Goal: Task Accomplishment & Management: Complete application form

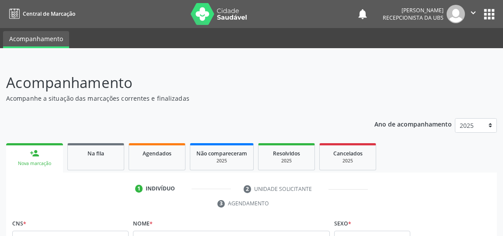
scroll to position [11, 0]
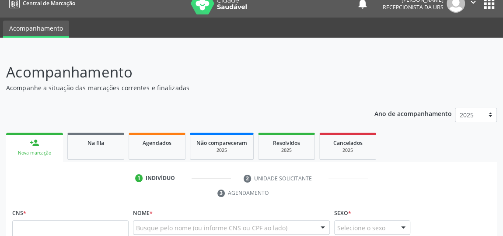
click at [223, 160] on ul "person_add Nova marcação Na fila Agendados Não compareceram 2025 Resolvidos 202…" at bounding box center [251, 146] width 491 height 32
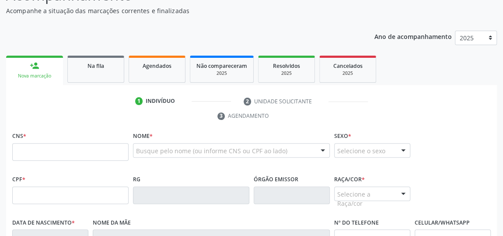
scroll to position [90, 0]
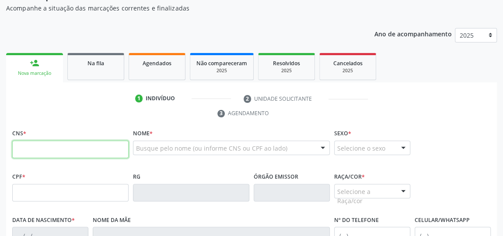
click at [97, 149] on input "text" at bounding box center [70, 150] width 116 height 18
type input "708 2081 8653 6947"
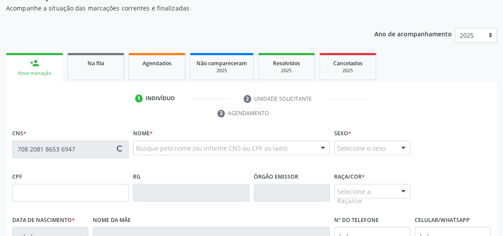
type input "066.994.874-85"
type input "[DATE]"
type input "[PERSON_NAME]"
type input "[PHONE_NUMBER]"
type input "05"
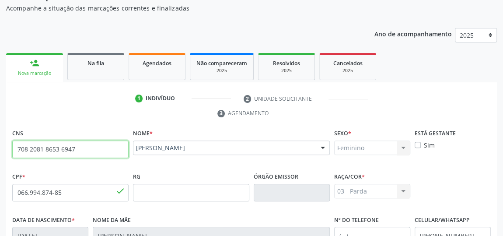
click at [97, 149] on input "708 2081 8653 6947" at bounding box center [70, 150] width 116 height 18
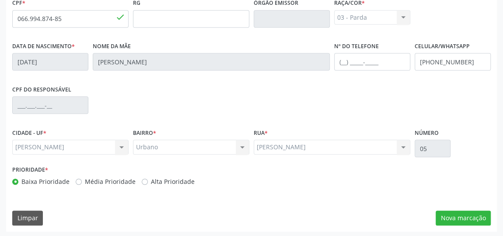
scroll to position [264, 0]
click at [454, 216] on button "Nova marcação" at bounding box center [463, 217] width 55 height 15
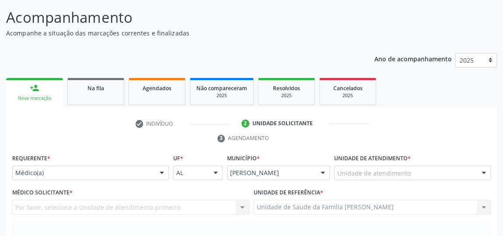
scroll to position [105, 0]
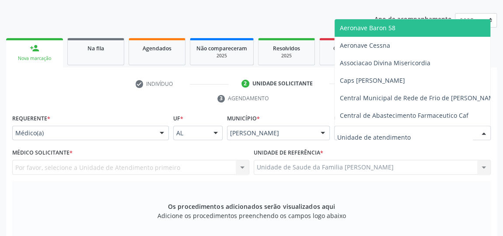
click at [430, 134] on div at bounding box center [412, 133] width 157 height 15
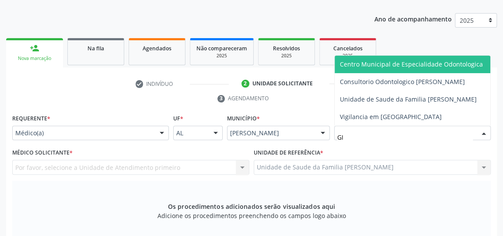
type input "GIS"
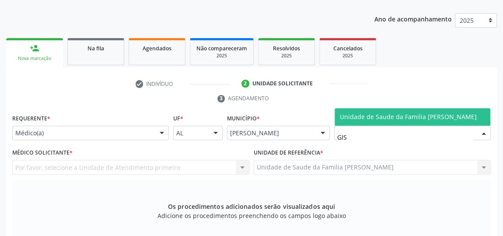
click at [369, 113] on span "Unidade de Saude da Familia [PERSON_NAME]" at bounding box center [408, 117] width 137 height 8
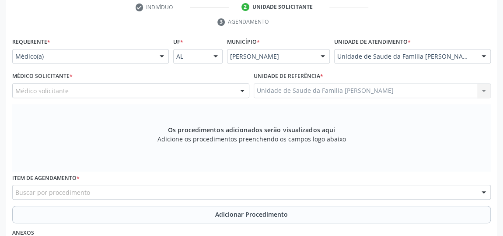
scroll to position [185, 0]
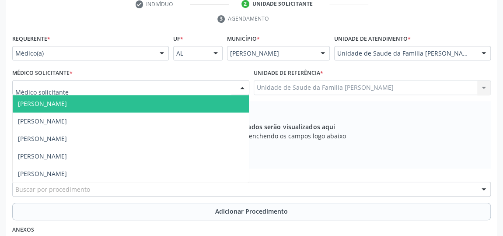
click at [243, 86] on div at bounding box center [242, 88] width 13 height 15
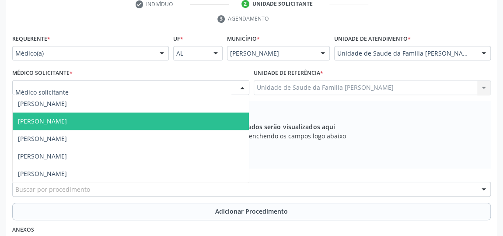
click at [64, 117] on span "[PERSON_NAME]" at bounding box center [42, 121] width 49 height 8
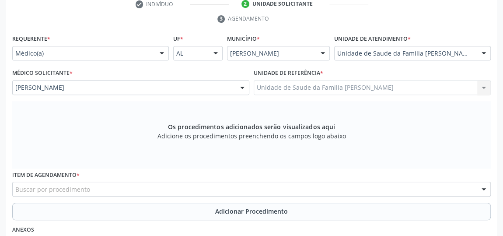
scroll to position [225, 0]
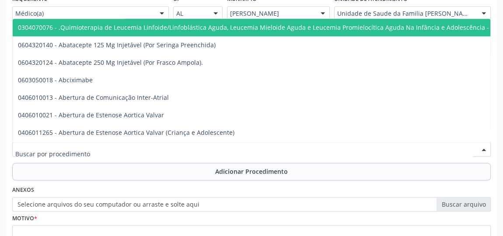
click at [239, 147] on div at bounding box center [251, 149] width 479 height 15
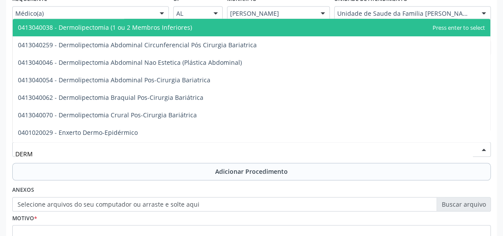
type input "DERMA"
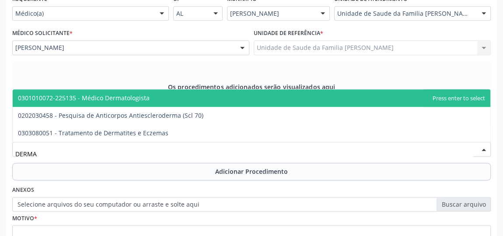
click at [140, 95] on span "0301010072-225135 - Médico Dermatologista" at bounding box center [84, 98] width 132 height 8
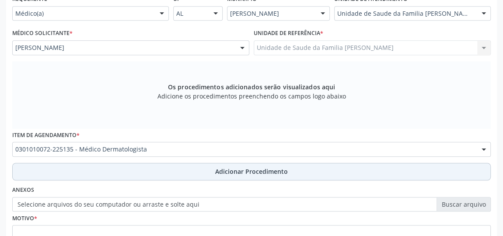
click at [252, 172] on span "Adicionar Procedimento" at bounding box center [251, 171] width 73 height 9
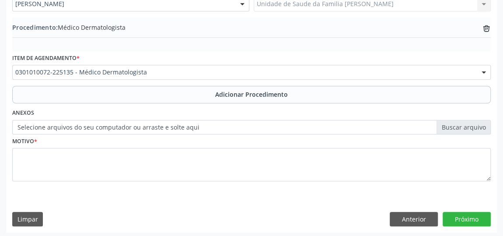
scroll to position [269, 0]
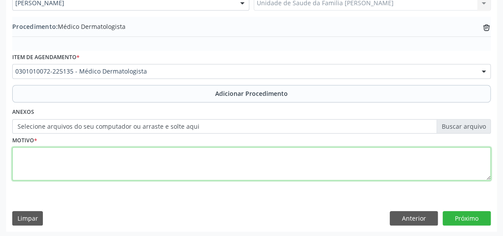
click at [189, 165] on textarea at bounding box center [251, 163] width 479 height 33
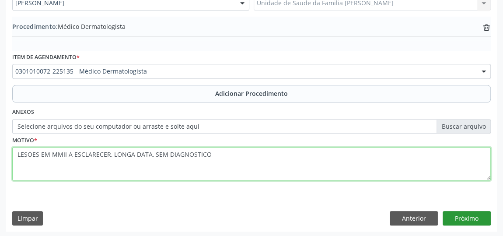
type textarea "LESOES EM MMII A ESCLARECER, LONGA DATA, SEM DIAGNOSTICO"
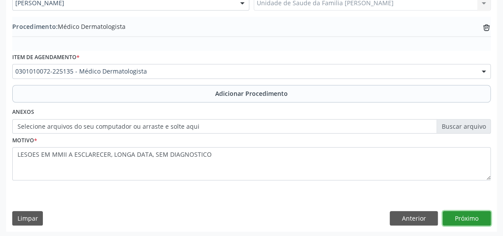
click at [476, 218] on button "Próximo" at bounding box center [467, 218] width 48 height 15
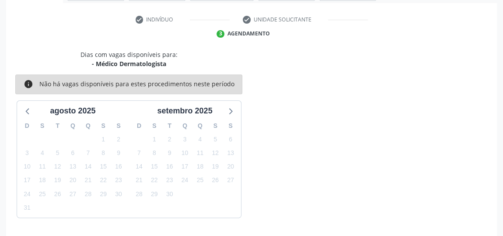
scroll to position [195, 0]
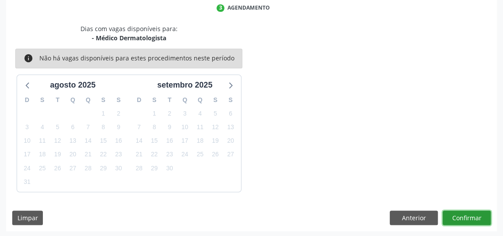
click at [476, 218] on button "Confirmar" at bounding box center [467, 218] width 48 height 15
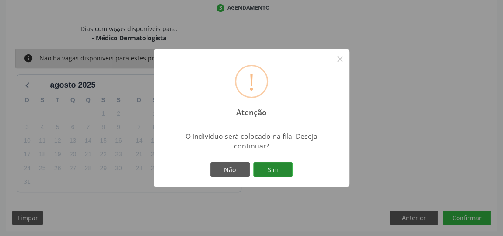
click at [283, 174] on button "Sim" at bounding box center [272, 169] width 39 height 15
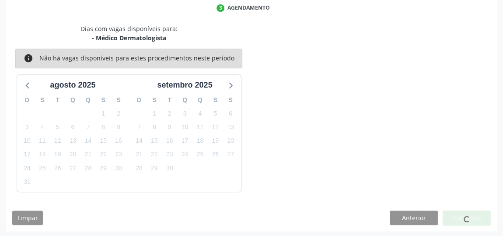
scroll to position [64, 0]
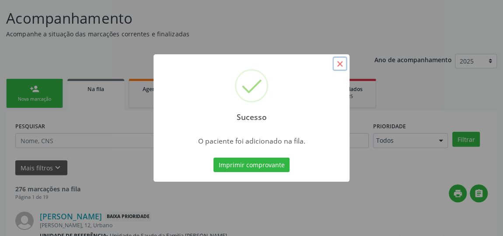
click at [341, 65] on button "×" at bounding box center [340, 63] width 15 height 15
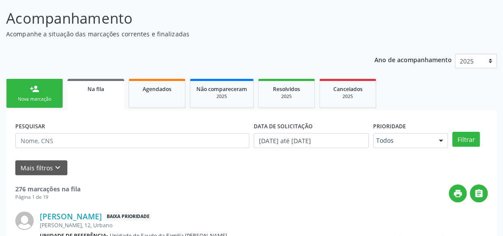
click at [44, 88] on link "person_add Nova marcação" at bounding box center [34, 93] width 57 height 29
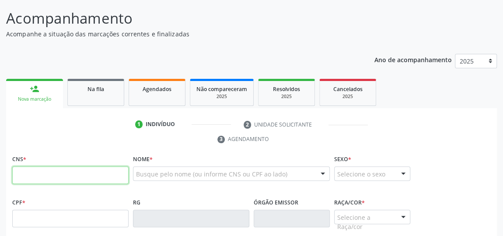
click at [48, 181] on input "text" at bounding box center [70, 175] width 116 height 18
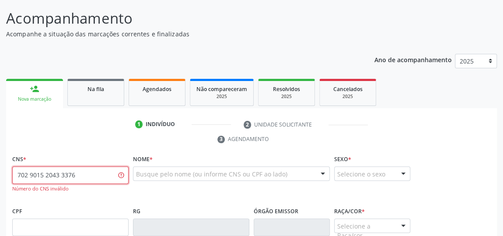
click at [74, 176] on input "702 9015 2043 3376" at bounding box center [70, 175] width 116 height 18
type input "7"
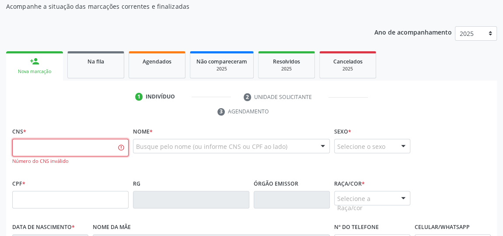
scroll to position [104, 0]
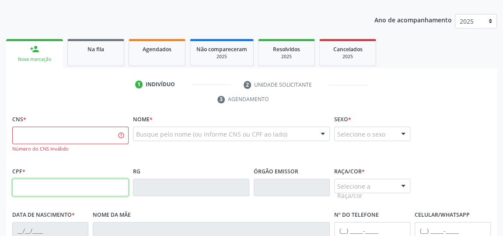
click at [73, 188] on input "text" at bounding box center [70, 188] width 116 height 18
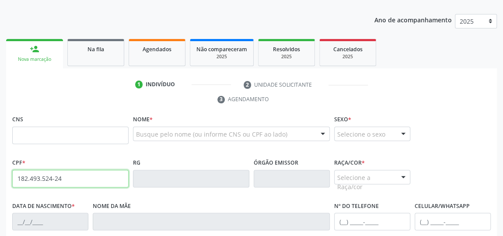
type input "182.493.524-24"
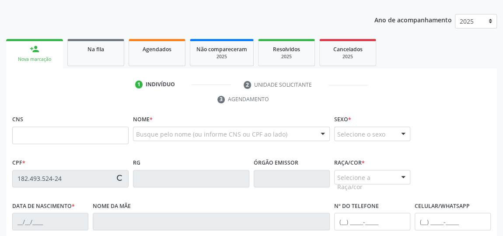
type input "898 0063 0394 9373"
type input "[DATE]"
type input "[PERSON_NAME]"
type input "[PHONE_NUMBER]"
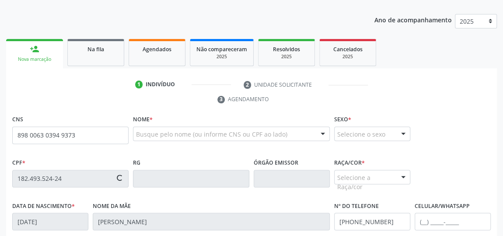
type input "S/N"
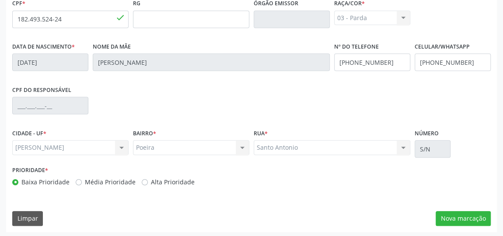
scroll to position [264, 0]
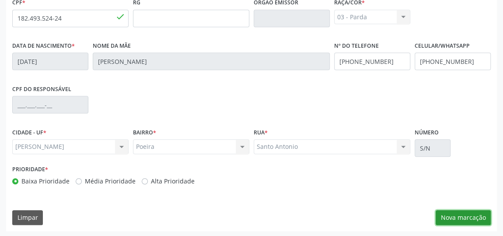
click at [474, 219] on button "Nova marcação" at bounding box center [463, 217] width 55 height 15
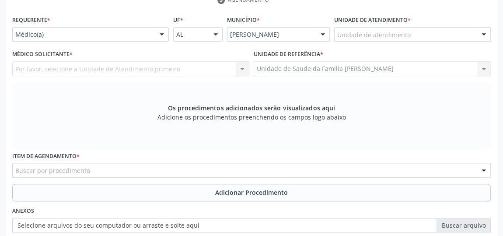
scroll to position [105, 0]
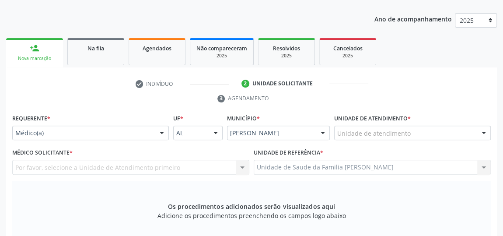
click at [483, 133] on div at bounding box center [484, 133] width 13 height 15
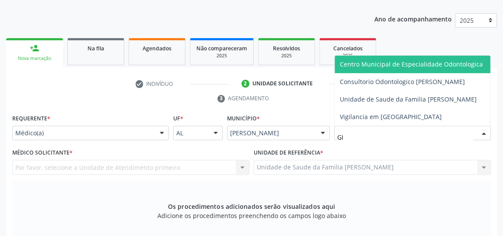
type input "GIS"
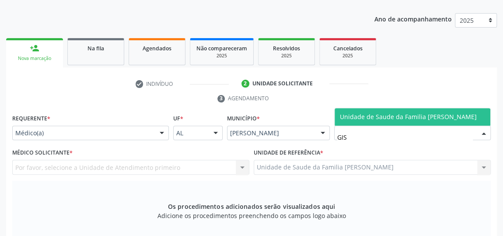
click at [466, 109] on span "Unidade de Saude da Familia [PERSON_NAME]" at bounding box center [413, 117] width 156 height 18
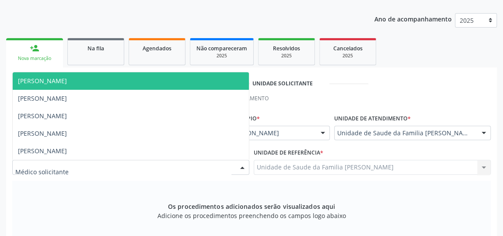
click at [243, 164] on div at bounding box center [242, 167] width 13 height 15
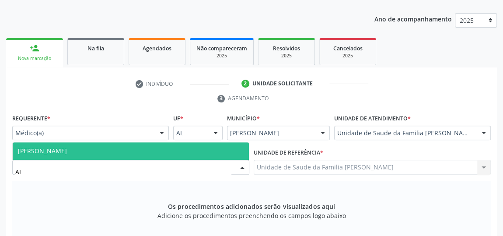
type input "A"
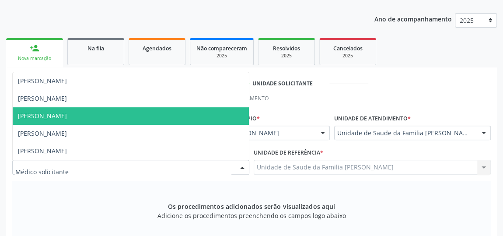
click at [403, 84] on ul "check Indivíduo 2 Unidade solicitante 3 Agendamento" at bounding box center [251, 91] width 491 height 29
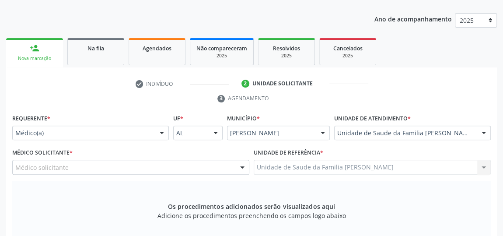
click at [487, 134] on div at bounding box center [484, 133] width 13 height 15
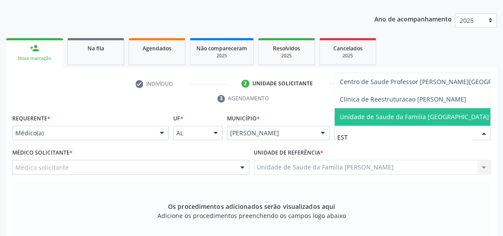
type input "ESTA"
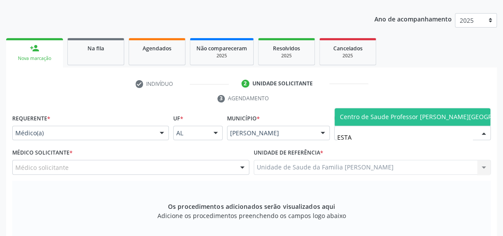
click at [435, 116] on span "Centro de Saude Professor [PERSON_NAME][GEOGRAPHIC_DATA]" at bounding box center [435, 117] width 190 height 8
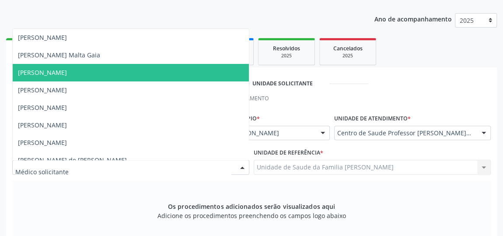
click at [194, 163] on div at bounding box center [130, 167] width 237 height 15
type input "AL"
click at [31, 72] on span "[PERSON_NAME]" at bounding box center [42, 72] width 49 height 8
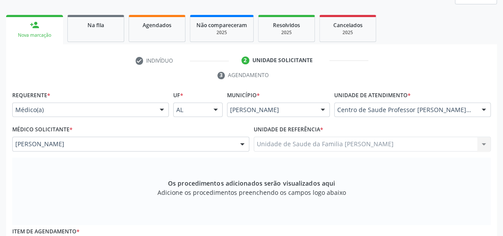
scroll to position [225, 0]
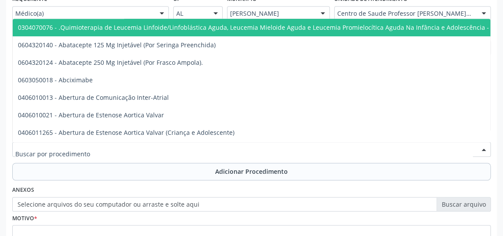
click at [188, 148] on div at bounding box center [251, 149] width 479 height 15
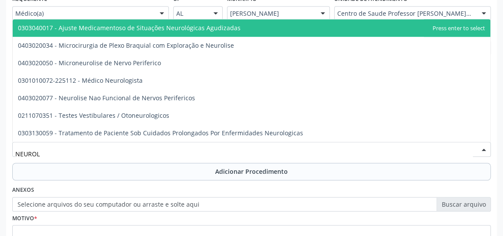
type input "NEUROLO"
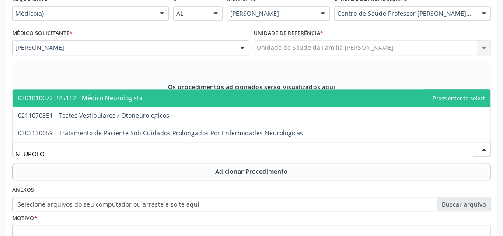
click at [111, 97] on span "0301010072-225112 - Médico Neurologista" at bounding box center [80, 98] width 125 height 8
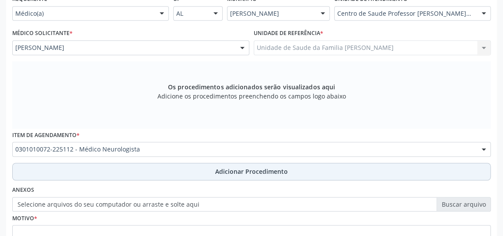
click at [219, 171] on span "Adicionar Procedimento" at bounding box center [251, 171] width 73 height 9
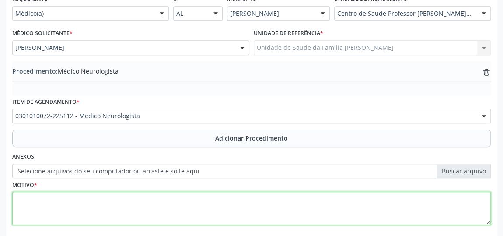
click at [122, 214] on textarea at bounding box center [251, 208] width 479 height 33
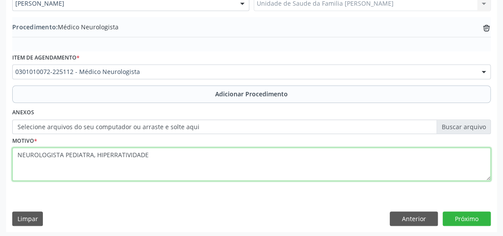
scroll to position [269, 0]
type textarea "NEUROLOGISTA PEDIATRA, HIPERRATIVIDADE"
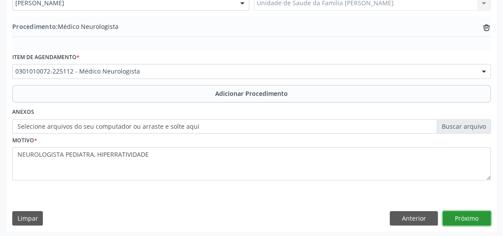
click at [462, 216] on button "Próximo" at bounding box center [467, 218] width 48 height 15
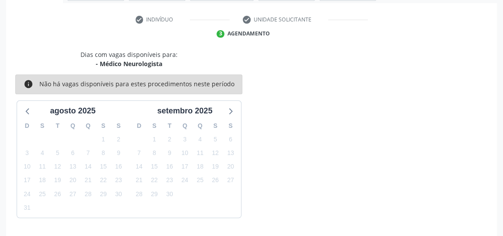
scroll to position [195, 0]
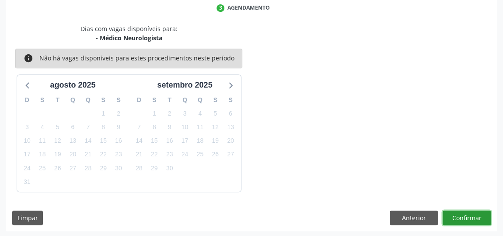
click at [473, 214] on button "Confirmar" at bounding box center [467, 218] width 48 height 15
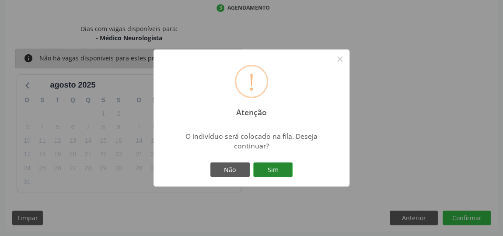
click at [287, 164] on button "Sim" at bounding box center [272, 169] width 39 height 15
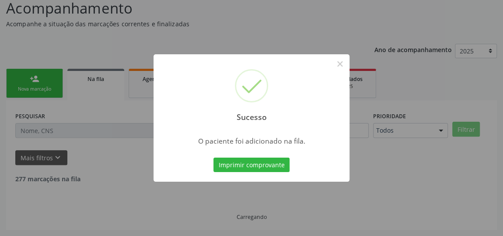
scroll to position [64, 0]
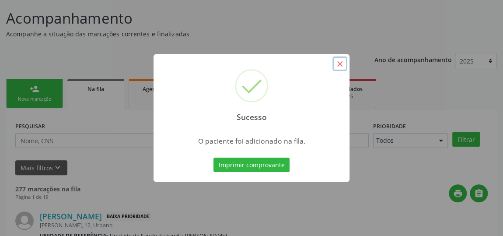
click at [340, 66] on button "×" at bounding box center [340, 63] width 15 height 15
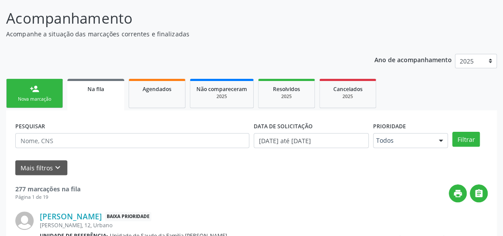
click at [29, 95] on link "person_add Nova marcação" at bounding box center [34, 93] width 57 height 29
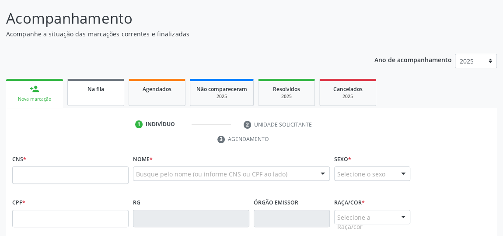
click at [103, 90] on span "Na fila" at bounding box center [96, 88] width 17 height 7
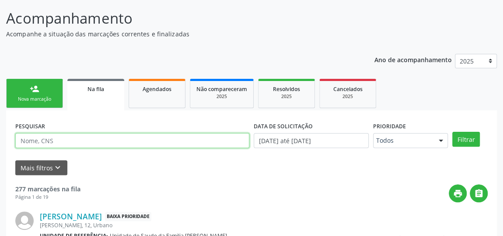
click at [114, 142] on input "text" at bounding box center [132, 140] width 234 height 15
type input "[PERSON_NAME]"
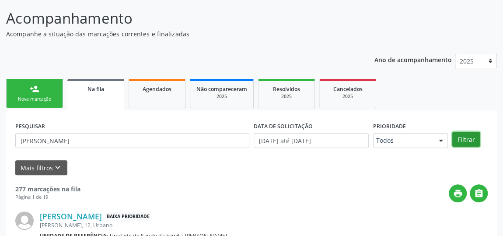
click at [465, 144] on button "Filtrar" at bounding box center [467, 139] width 28 height 15
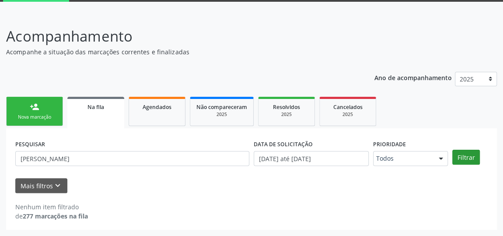
scroll to position [46, 0]
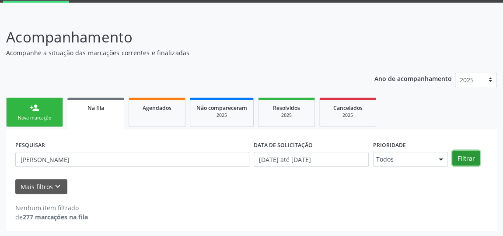
click at [471, 160] on button "Filtrar" at bounding box center [467, 158] width 28 height 15
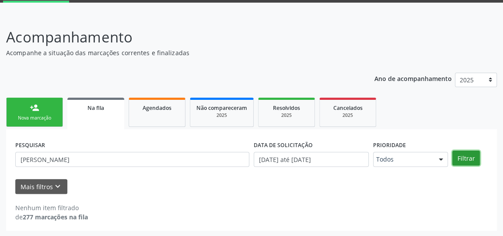
click at [474, 158] on button "Filtrar" at bounding box center [467, 158] width 28 height 15
click at [468, 158] on button "Filtrar" at bounding box center [467, 158] width 28 height 15
click at [100, 105] on span "Na fila" at bounding box center [96, 107] width 17 height 7
click at [468, 158] on button "Filtrar" at bounding box center [467, 158] width 28 height 15
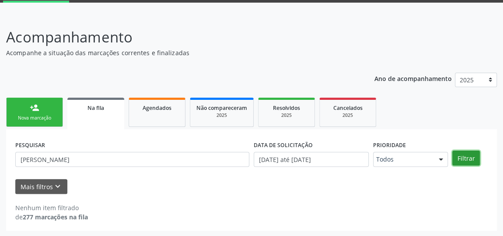
click at [468, 158] on button "Filtrar" at bounding box center [467, 158] width 28 height 15
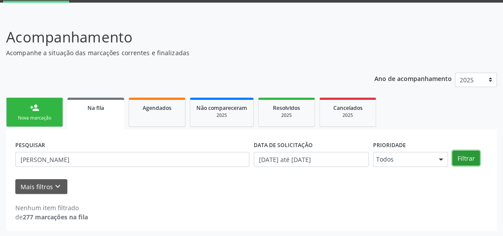
click at [468, 158] on button "Filtrar" at bounding box center [467, 158] width 28 height 15
click at [56, 112] on link "person_add Nova marcação" at bounding box center [34, 112] width 57 height 29
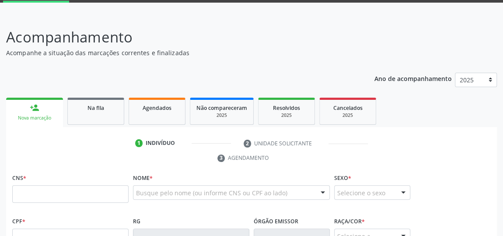
scroll to position [0, 0]
